Goal: Information Seeking & Learning: Check status

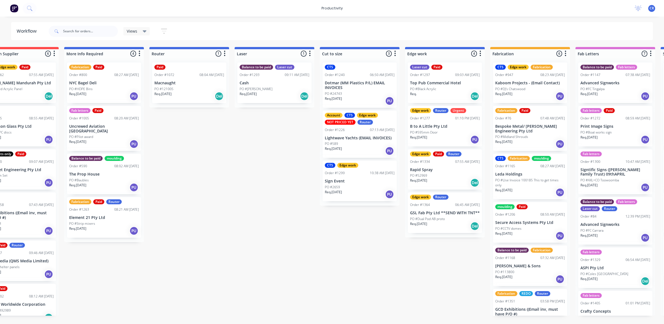
scroll to position [0, 212]
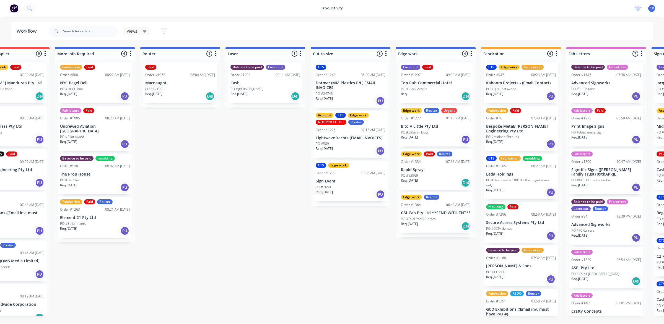
click at [421, 94] on div "Req. Del" at bounding box center [436, 96] width 70 height 9
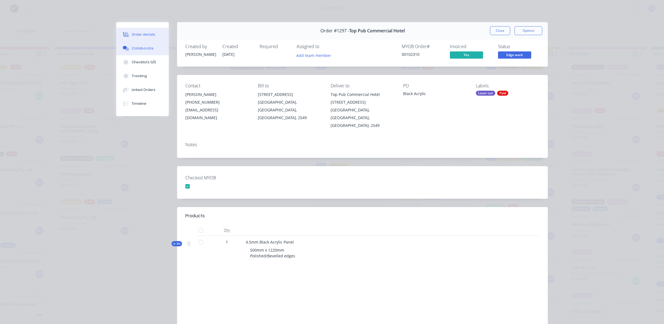
click at [138, 49] on div "Collaborate" at bounding box center [143, 48] width 22 height 5
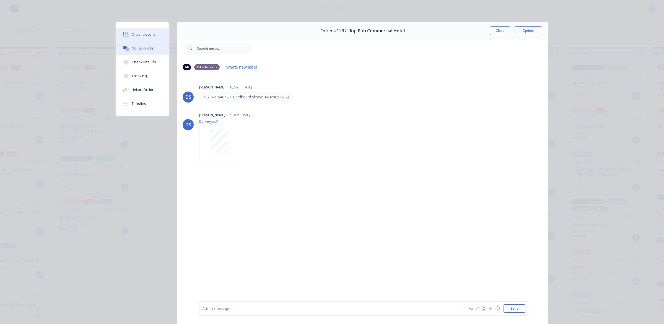
click at [138, 35] on div "Order details" at bounding box center [144, 34] width 24 height 5
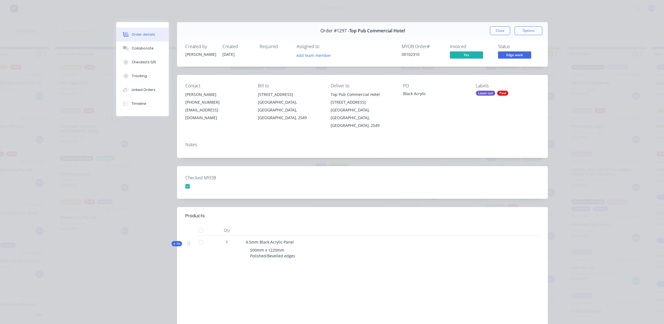
click at [508, 34] on div "Close Options" at bounding box center [516, 30] width 52 height 9
click at [500, 32] on button "Close" at bounding box center [500, 30] width 20 height 9
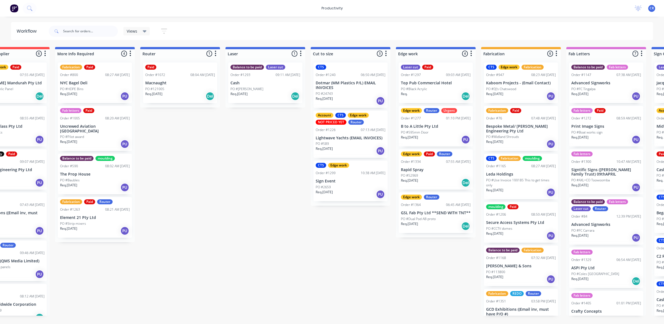
click at [427, 122] on div "Edge work Router Urgent Order #1277 01:10 PM [DATE] B to A Little Pty Ltd PO #5…" at bounding box center [436, 126] width 74 height 41
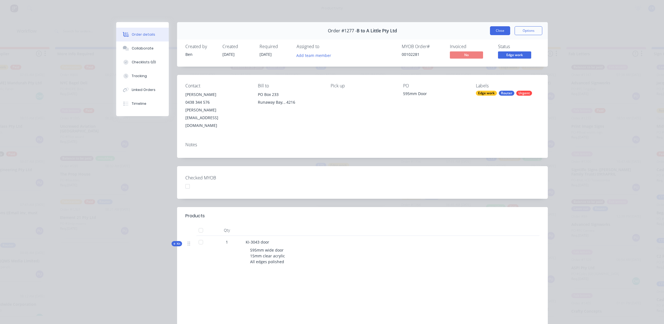
click at [492, 30] on button "Close" at bounding box center [500, 30] width 20 height 9
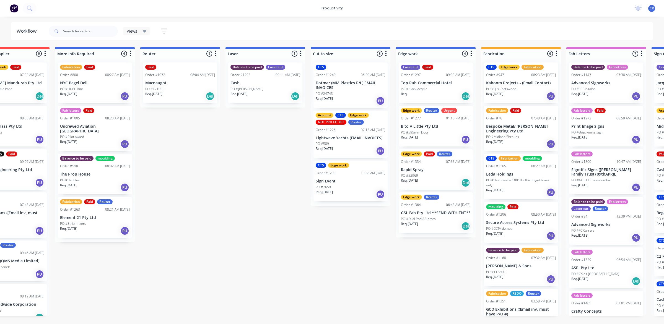
click at [436, 171] on p "Rapid Spray" at bounding box center [436, 170] width 70 height 5
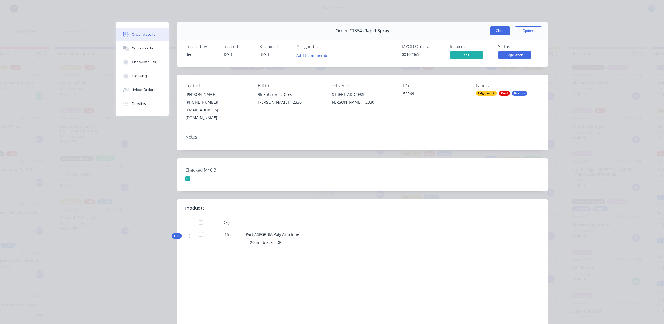
click at [493, 30] on button "Close" at bounding box center [500, 30] width 20 height 9
